Goal: Navigation & Orientation: Find specific page/section

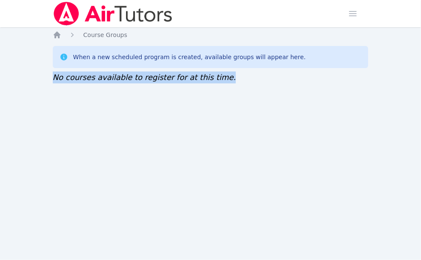
drag, startPoint x: 225, startPoint y: 83, endPoint x: 31, endPoint y: 76, distance: 194.1
click at [31, 76] on div "Home Sessions Study Groups Students Messages Open user menu Sokha Lee Open main…" at bounding box center [210, 130] width 421 height 260
copy span "No courses available to register for at this time."
click at [37, 137] on div "Home Sessions Study Groups Students Messages Open user menu Sokha Lee Open main…" at bounding box center [210, 130] width 421 height 260
